Goal: Task Accomplishment & Management: Use online tool/utility

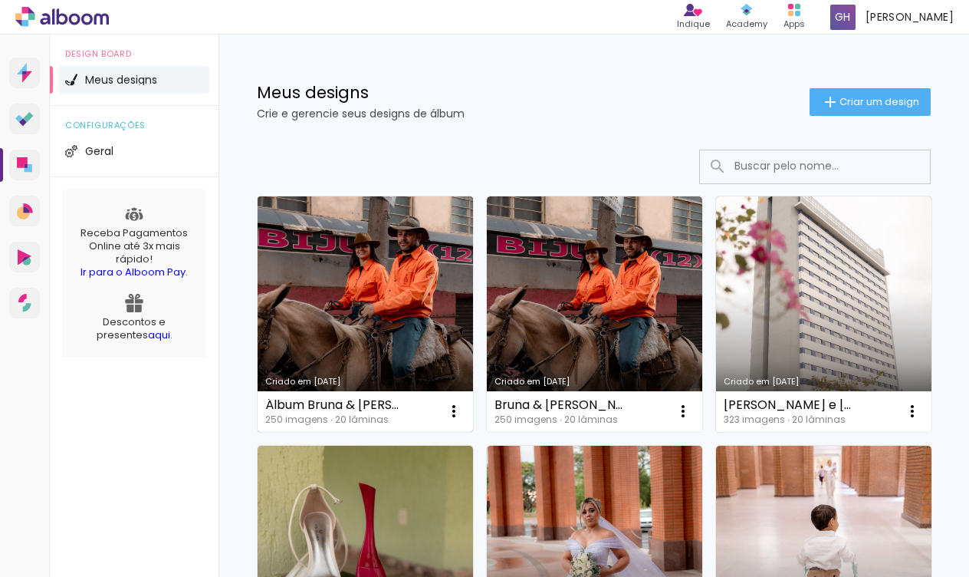
click at [400, 298] on link "Criado em [DATE]" at bounding box center [366, 313] width 216 height 235
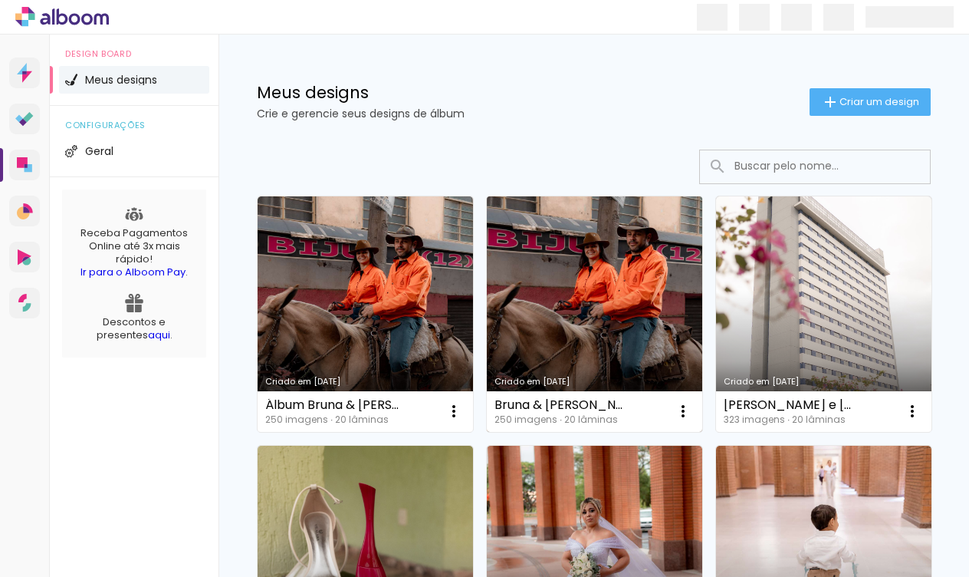
click at [560, 334] on link "Criado em [DATE]" at bounding box center [595, 313] width 216 height 235
